Goal: Task Accomplishment & Management: Manage account settings

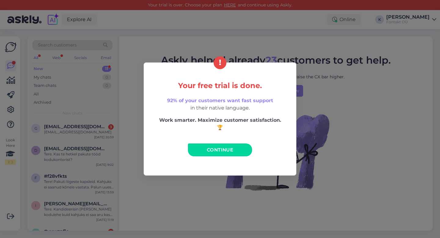
click at [323, 77] on div "Your free trial is done. 92% of your customers want fast support in their nativ…" at bounding box center [220, 119] width 440 height 238
click at [227, 155] on link "Continue" at bounding box center [220, 149] width 64 height 13
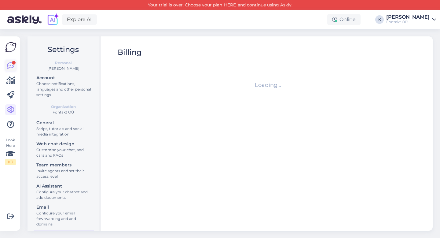
click at [12, 62] on div at bounding box center [14, 63] width 4 height 4
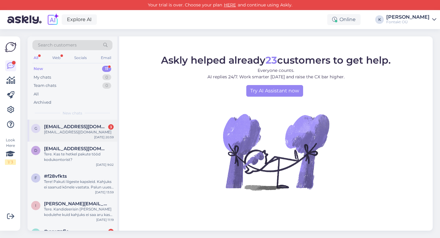
click at [78, 134] on div "[EMAIL_ADDRESS][DOMAIN_NAME]" at bounding box center [79, 131] width 70 height 5
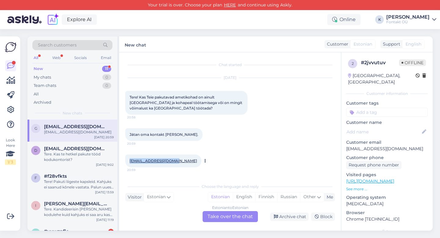
drag, startPoint x: 175, startPoint y: 162, endPoint x: 129, endPoint y: 160, distance: 46.4
click at [129, 160] on div "[EMAIL_ADDRESS][DOMAIN_NAME] 20:59" at bounding box center [163, 160] width 76 height 13
copy link "[EMAIL_ADDRESS][DOMAIN_NAME]"
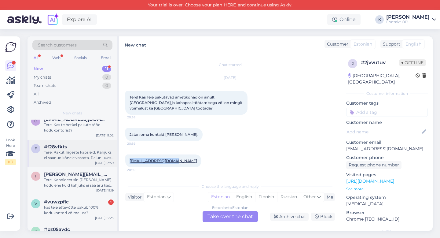
scroll to position [31, 0]
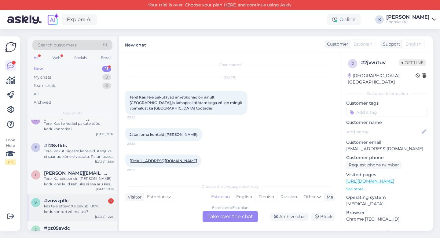
click at [71, 198] on div "#vuwzpflc 1" at bounding box center [79, 200] width 70 height 5
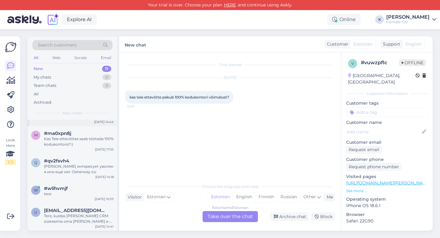
scroll to position [0, 0]
